Goal: Information Seeking & Learning: Stay updated

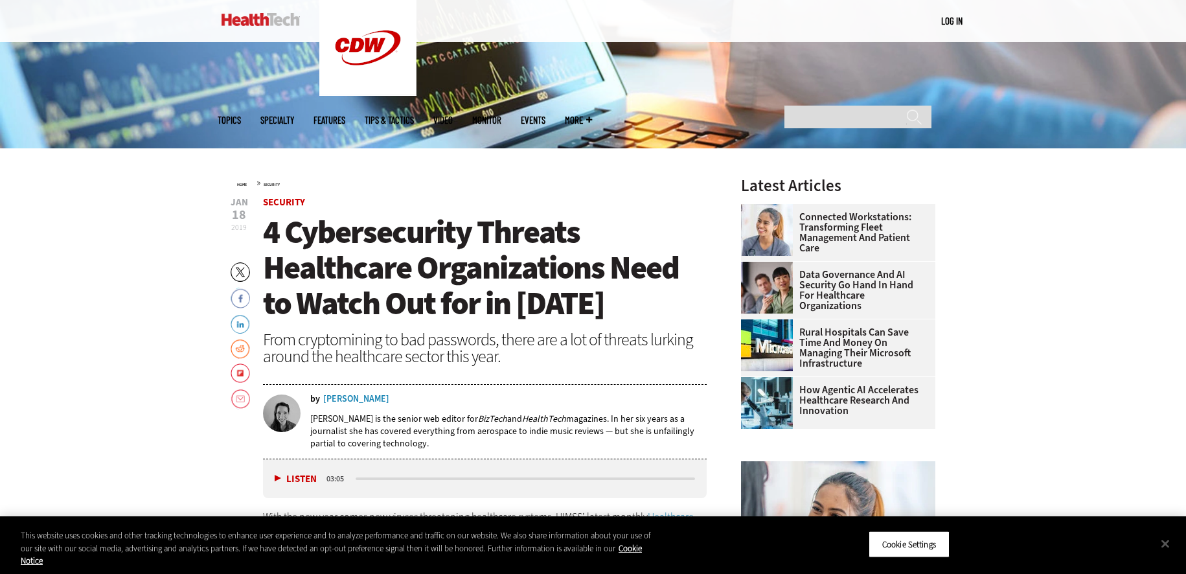
scroll to position [259, 0]
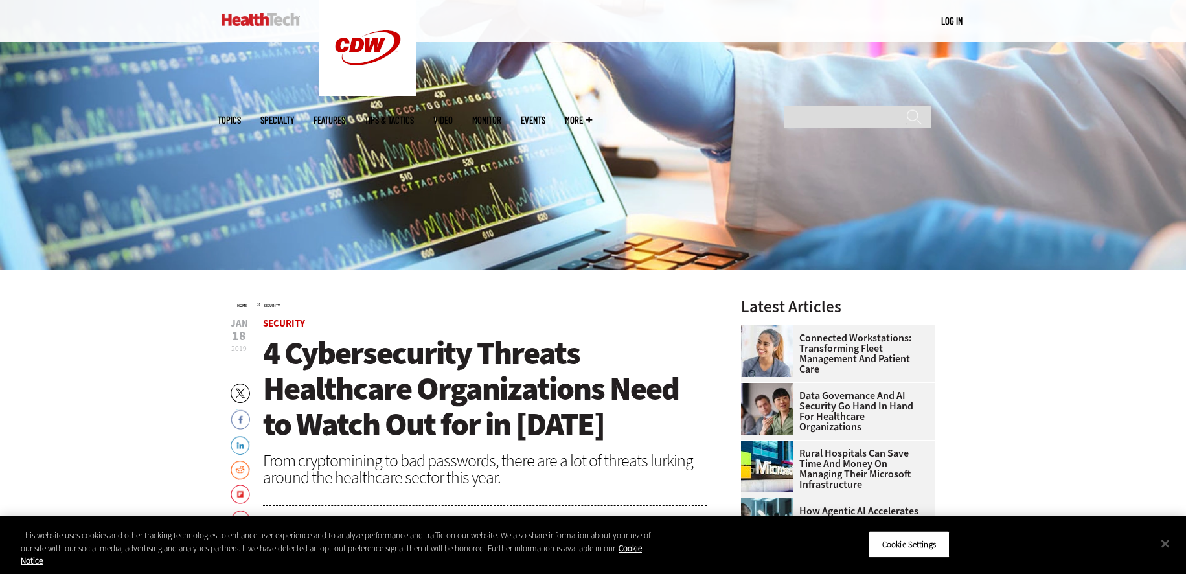
click at [268, 13] on img at bounding box center [261, 19] width 78 height 13
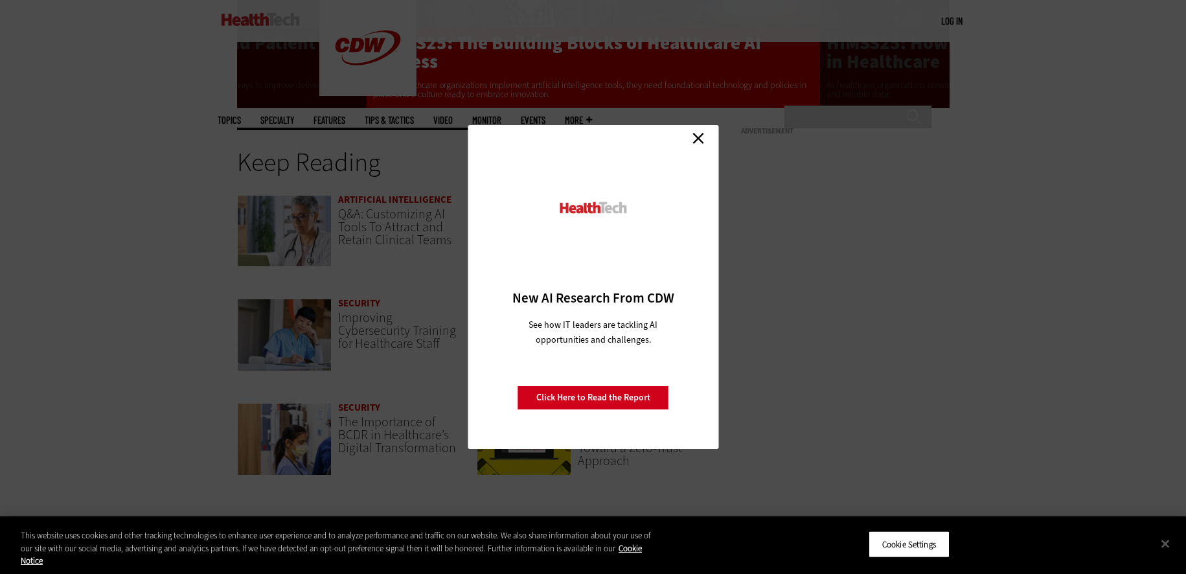
scroll to position [2721, 0]
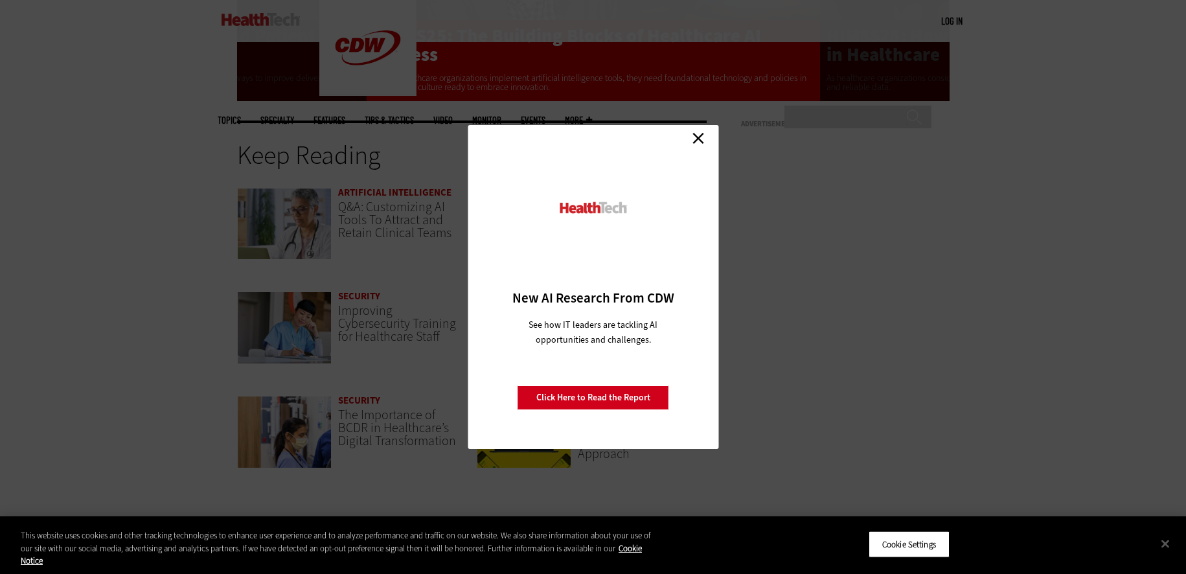
click at [700, 137] on link "Close" at bounding box center [698, 137] width 19 height 19
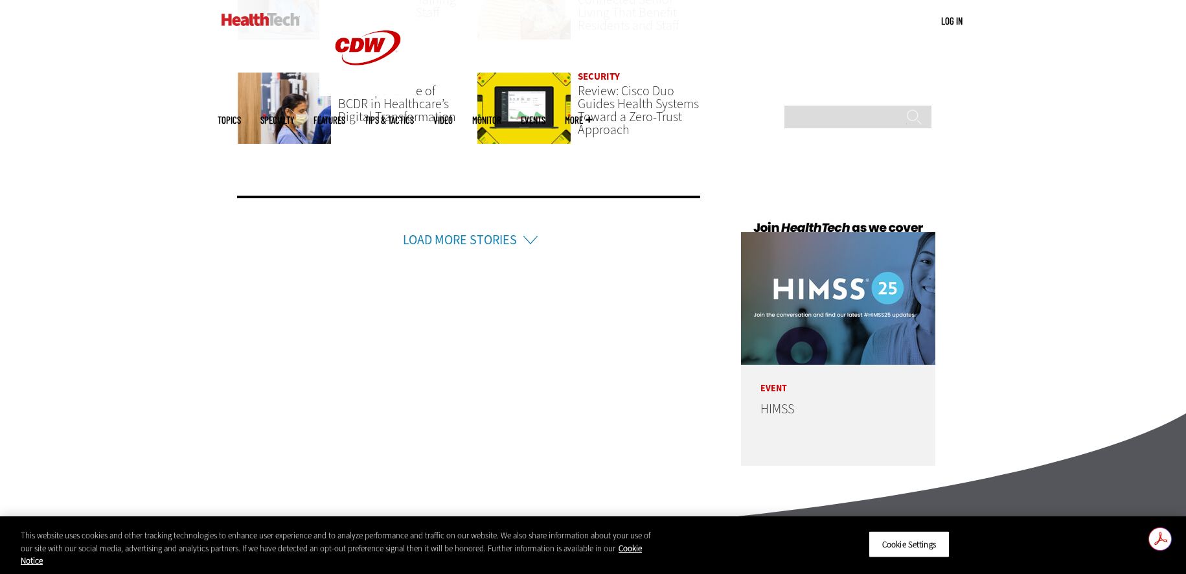
scroll to position [0, 0]
click at [530, 244] on li "Load More Stories" at bounding box center [469, 223] width 464 height 54
click at [496, 240] on link "Load More Stories" at bounding box center [460, 239] width 114 height 17
